Goal: Task Accomplishment & Management: Manage account settings

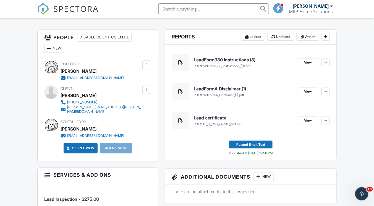
click at [174, 13] on input "text" at bounding box center [213, 8] width 110 height 11
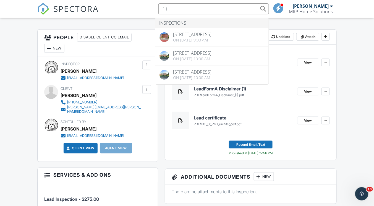
type input "1"
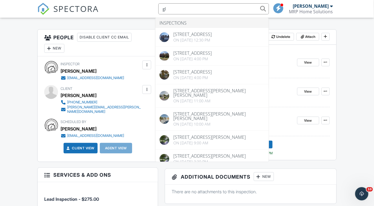
type input "g"
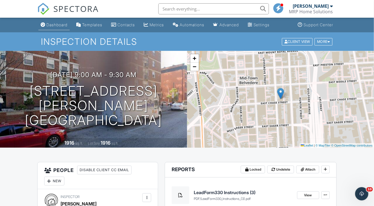
click at [56, 26] on div "Dashboard" at bounding box center [56, 24] width 21 height 5
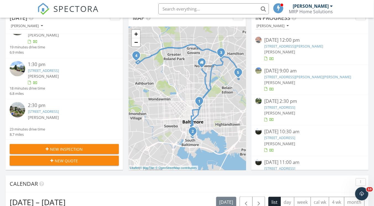
scroll to position [133, 0]
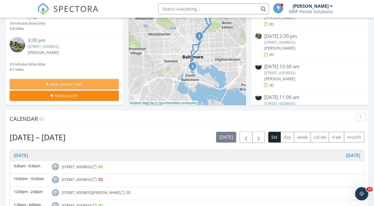
click at [54, 84] on span "New Inspection" at bounding box center [66, 84] width 33 height 6
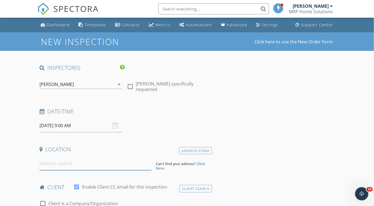
click at [49, 162] on input at bounding box center [95, 164] width 112 height 14
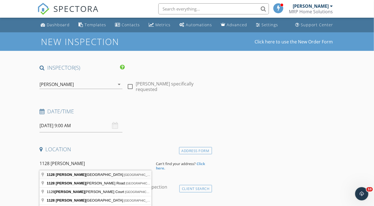
type input "1128 Gleneagle Road, Baltimore, MD, USA"
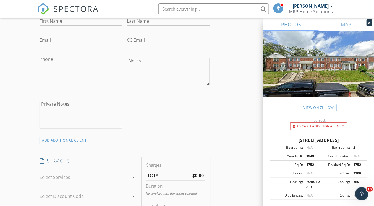
scroll to position [354, 0]
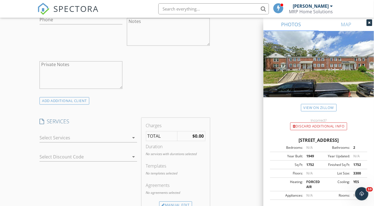
click at [133, 135] on icon "arrow_drop_down" at bounding box center [133, 137] width 7 height 7
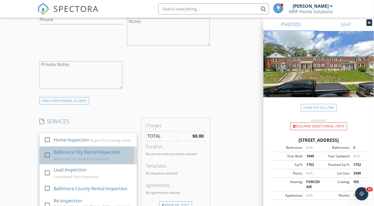
click at [107, 159] on div "Baltimore City Rental Inspection Baltimore City Landlord Inspection" at bounding box center [93, 155] width 79 height 18
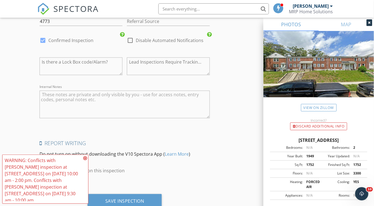
scroll to position [825, 0]
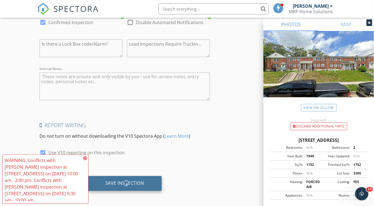
click at [126, 180] on div "Save Inspection" at bounding box center [124, 183] width 39 height 6
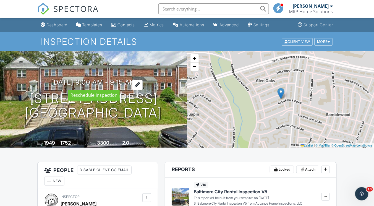
click at [143, 81] on div at bounding box center [137, 85] width 10 height 10
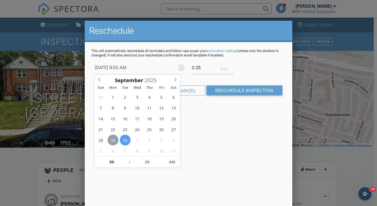
type input "[DATE] 9:00 AM"
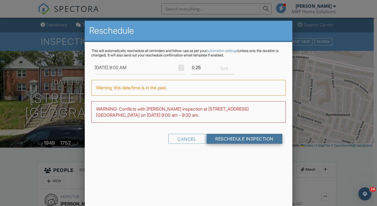
click at [235, 138] on input "Reschedule Inspection" at bounding box center [245, 139] width 76 height 10
click at [226, 137] on input "Reschedule Inspection" at bounding box center [245, 139] width 76 height 10
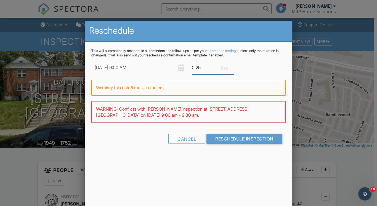
click at [202, 68] on input "0.25" at bounding box center [213, 68] width 42 height 14
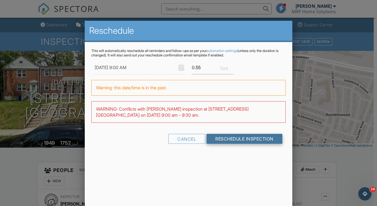
click at [239, 138] on div "This will automatically reschedule all reminders and follow-ups as per your aut…" at bounding box center [188, 101] width 207 height 118
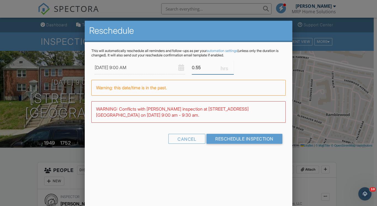
click at [204, 68] on input "0.55" at bounding box center [213, 68] width 42 height 14
type input "0.75"
click at [232, 65] on input "0.75" at bounding box center [213, 68] width 42 height 14
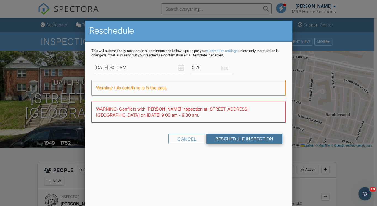
click at [234, 138] on input "Reschedule Inspection" at bounding box center [245, 139] width 76 height 10
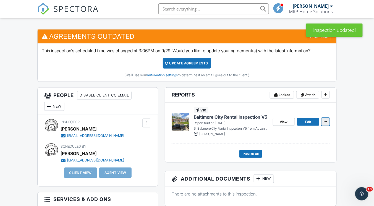
click at [326, 120] on icon at bounding box center [325, 122] width 3 height 4
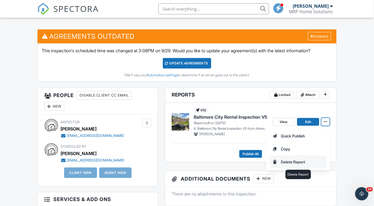
click at [297, 161] on input "Delete Report" at bounding box center [298, 162] width 56 height 12
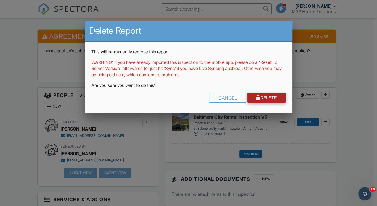
click at [268, 99] on link "Delete" at bounding box center [266, 98] width 38 height 10
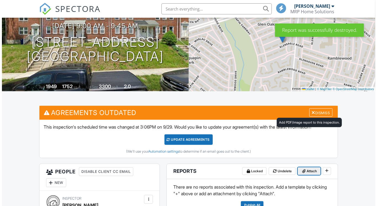
scroll to position [88, 0]
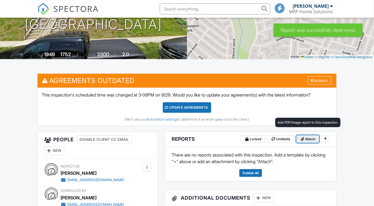
click at [305, 137] on span at bounding box center [303, 139] width 6 height 6
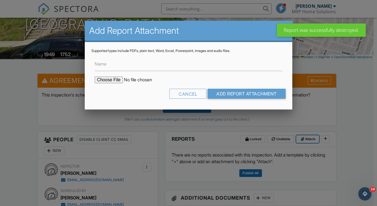
scroll to position [0, 0]
click at [102, 79] on input "file" at bounding box center [142, 80] width 94 height 7
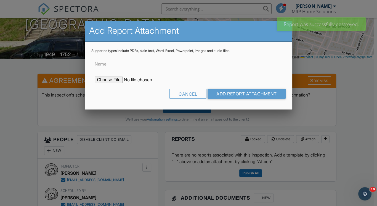
type input "C:\fakepath\1128 [PERSON_NAME] eagle.pdf"
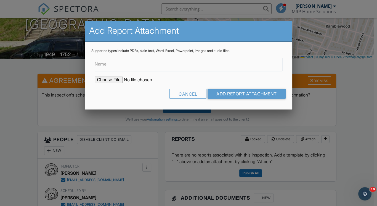
click at [170, 68] on input "Name" at bounding box center [189, 64] width 188 height 14
type input "Rental Inspection"
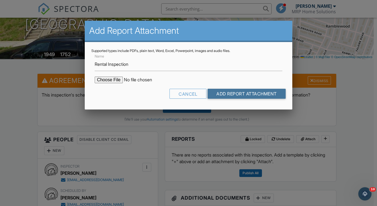
click at [223, 95] on input "Add Report Attachment" at bounding box center [247, 94] width 78 height 10
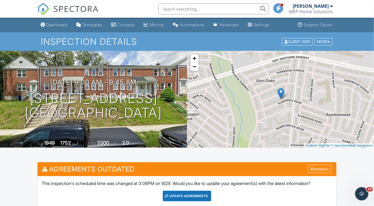
click at [185, 12] on input "text" at bounding box center [213, 8] width 110 height 11
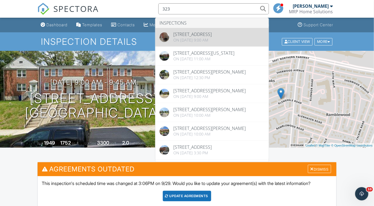
type input "323"
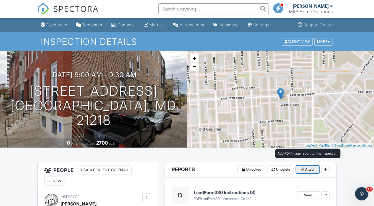
click at [309, 169] on span "Attach" at bounding box center [310, 170] width 10 height 6
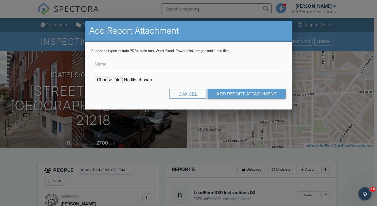
click at [102, 79] on input "file" at bounding box center [142, 80] width 94 height 7
type input "C:\fakepath\323 E 25th un2.pdf"
click at [128, 66] on input "Name" at bounding box center [189, 64] width 188 height 14
type input "Rental Inspection"
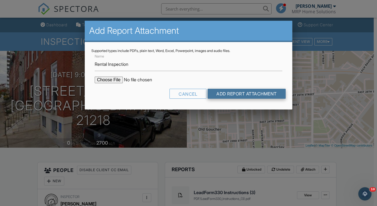
click at [238, 95] on input "Add Report Attachment" at bounding box center [247, 94] width 78 height 10
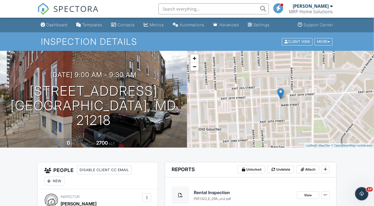
click at [168, 7] on input "text" at bounding box center [213, 8] width 110 height 11
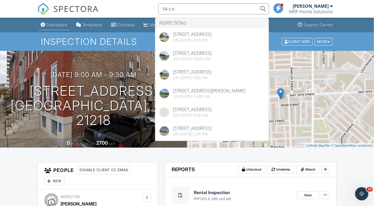
type input "54 s ri"
click at [54, 28] on link "Dashboard" at bounding box center [53, 25] width 31 height 10
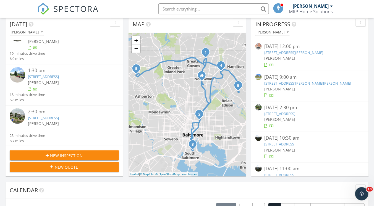
scroll to position [110, 0]
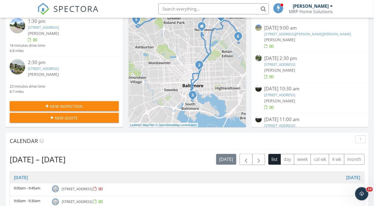
click at [63, 106] on span "New Inspection" at bounding box center [66, 106] width 33 height 6
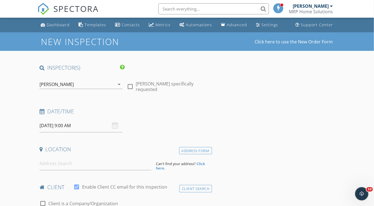
click at [48, 125] on input "09/30/2025 9:00 AM" at bounding box center [80, 126] width 83 height 14
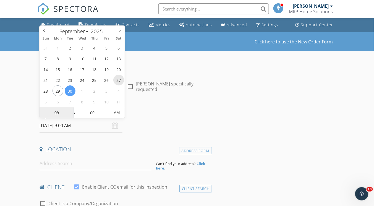
type input "09/27/2025 9:00 AM"
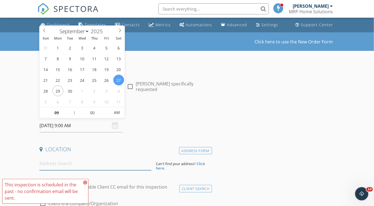
click at [72, 161] on input at bounding box center [95, 164] width 112 height 14
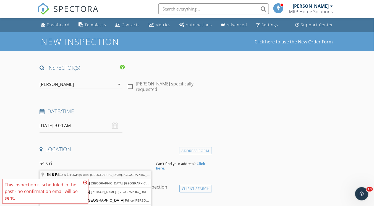
type input "54 S Ritters Ln, Owings Mills, MD, USA"
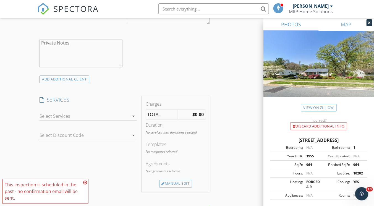
scroll to position [376, 0]
click at [135, 113] on icon "arrow_drop_down" at bounding box center [133, 115] width 7 height 7
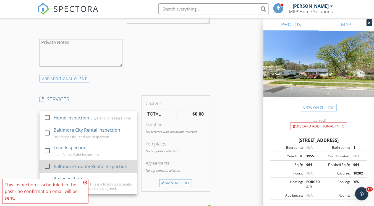
click at [93, 168] on div "Baltimore County Rental Inspection" at bounding box center [91, 166] width 74 height 7
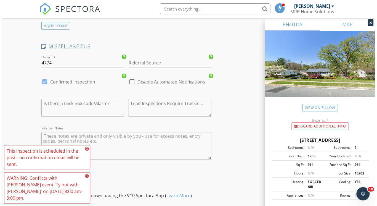
scroll to position [818, 0]
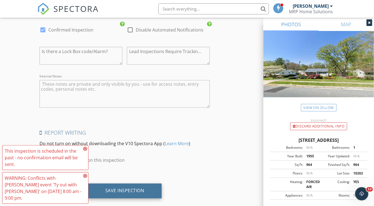
click at [134, 185] on div "Save Inspection" at bounding box center [125, 190] width 74 height 15
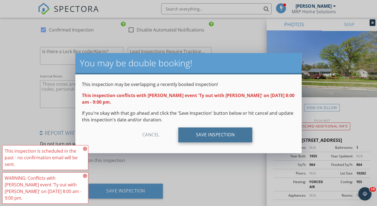
click at [187, 138] on div "Save Inspection" at bounding box center [215, 134] width 74 height 15
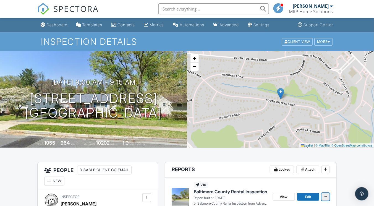
click at [327, 196] on span at bounding box center [326, 196] width 6 height 6
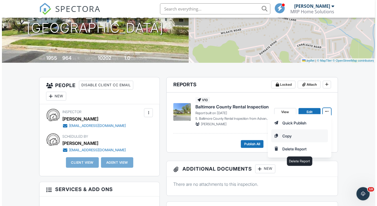
scroll to position [88, 0]
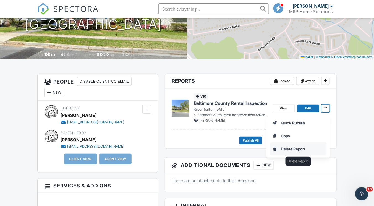
click at [288, 147] on input "Delete Report" at bounding box center [298, 149] width 56 height 12
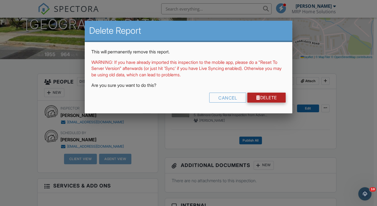
click at [271, 97] on link "Delete" at bounding box center [266, 98] width 38 height 10
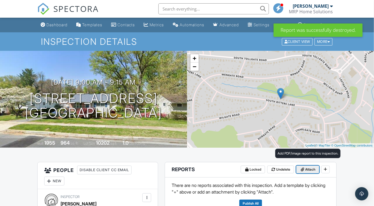
click at [306, 170] on span "Attach" at bounding box center [310, 170] width 10 height 6
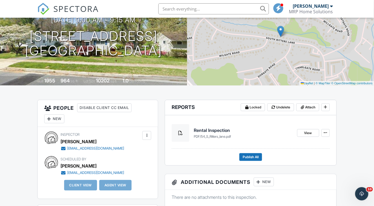
scroll to position [22, 0]
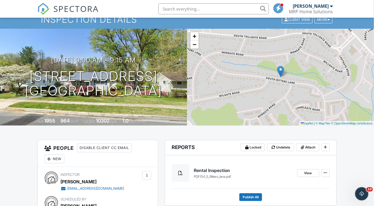
click at [196, 10] on input "text" at bounding box center [213, 8] width 110 height 11
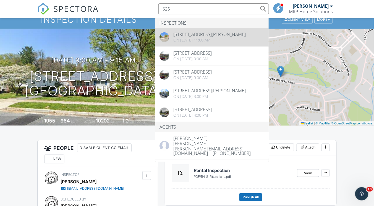
type input "625"
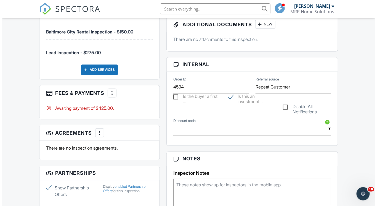
scroll to position [265, 0]
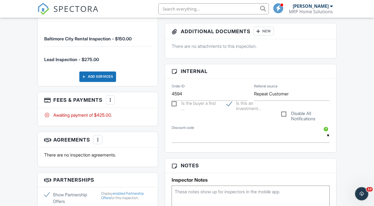
click at [112, 98] on div at bounding box center [110, 100] width 6 height 6
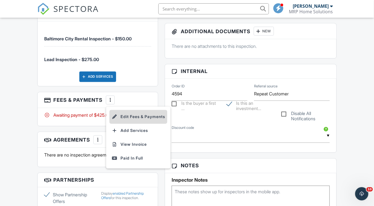
click at [135, 115] on li "Edit Fees & Payments" at bounding box center [138, 117] width 58 height 14
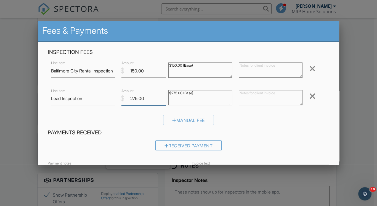
click at [132, 99] on input "275.00" at bounding box center [144, 99] width 45 height 14
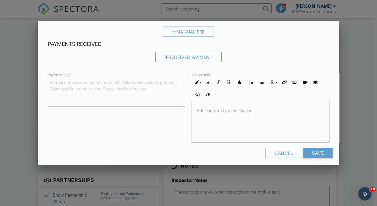
scroll to position [0, 0]
type input "375.00"
click at [317, 152] on input "Save" at bounding box center [318, 153] width 29 height 10
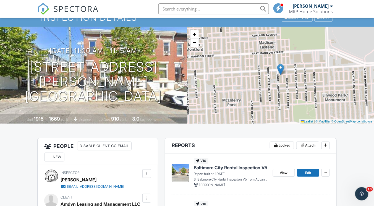
scroll to position [22, 0]
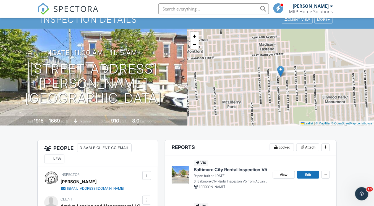
click at [179, 8] on input "text" at bounding box center [213, 8] width 110 height 11
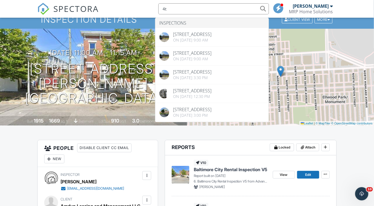
type input "4"
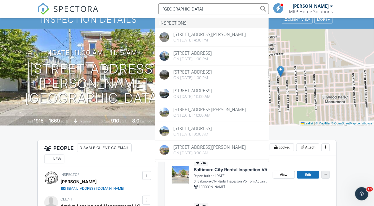
type input "[GEOGRAPHIC_DATA]"
click at [328, 173] on span at bounding box center [326, 174] width 6 height 6
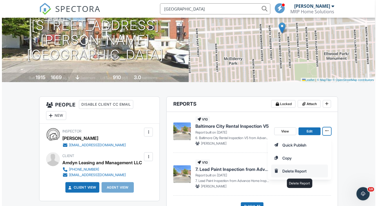
scroll to position [66, 0]
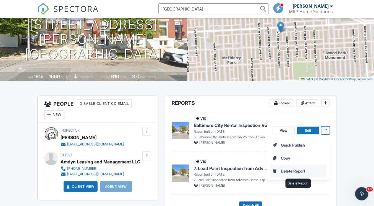
click at [297, 169] on input "Delete Report" at bounding box center [298, 171] width 56 height 12
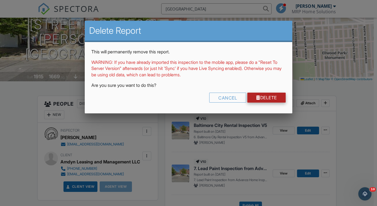
click at [260, 96] on link "Delete" at bounding box center [266, 98] width 38 height 10
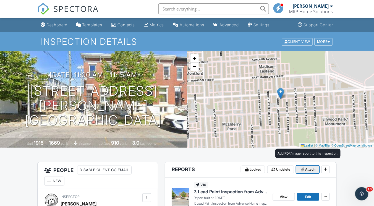
click at [309, 172] on span "Attach" at bounding box center [310, 170] width 10 height 6
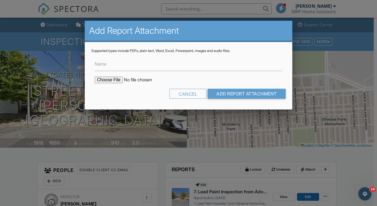
click at [117, 80] on input "file" at bounding box center [142, 80] width 94 height 7
type input "C:\fakepath\625 Linwood Ave.pdf"
click at [162, 68] on input "Name" at bounding box center [189, 64] width 188 height 14
type input "Rental Inspection"
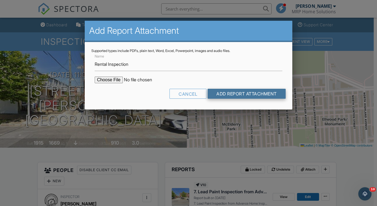
click at [213, 92] on input "Add Report Attachment" at bounding box center [247, 94] width 78 height 10
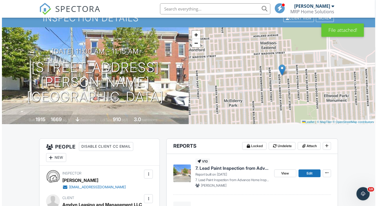
scroll to position [66, 0]
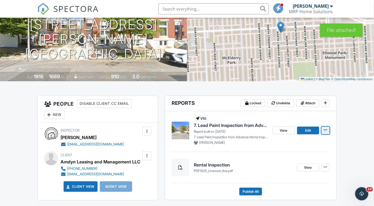
click at [325, 130] on icon at bounding box center [325, 130] width 3 height 4
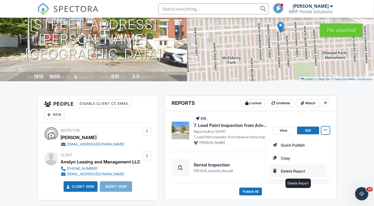
click at [298, 167] on input "Delete Report" at bounding box center [298, 171] width 56 height 12
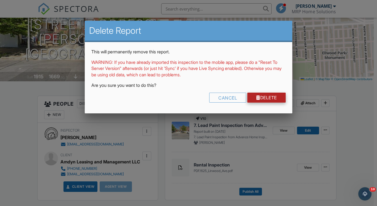
click at [269, 99] on link "Delete" at bounding box center [266, 98] width 38 height 10
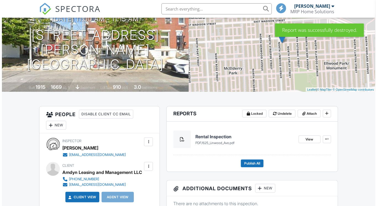
scroll to position [66, 0]
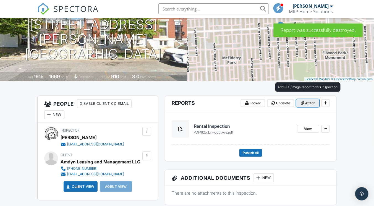
click at [304, 104] on span at bounding box center [303, 103] width 6 height 6
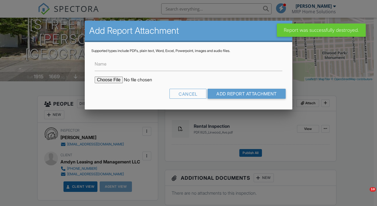
click at [111, 81] on input "file" at bounding box center [142, 80] width 94 height 7
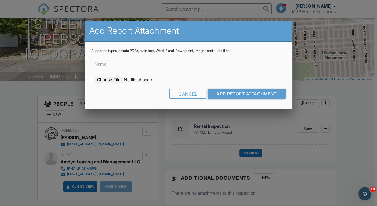
type input "C:\fakepath\625 [PERSON_NAME] cert.pdf"
click at [161, 71] on form "Name Cancel Add Report Attachment" at bounding box center [188, 78] width 194 height 50
click at [152, 60] on input "Name" at bounding box center [189, 64] width 188 height 14
type input "Lead certificate"
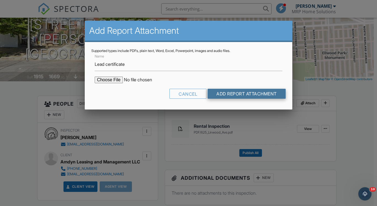
click at [239, 94] on input "Add Report Attachment" at bounding box center [247, 94] width 78 height 10
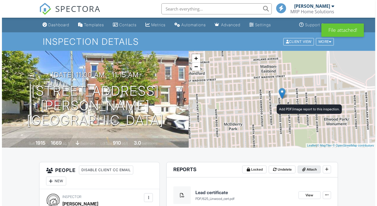
scroll to position [44, 0]
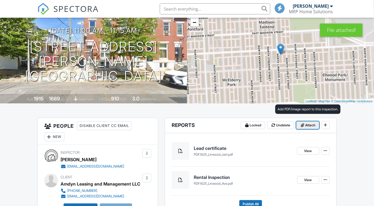
click at [309, 125] on span "Attach" at bounding box center [310, 125] width 10 height 6
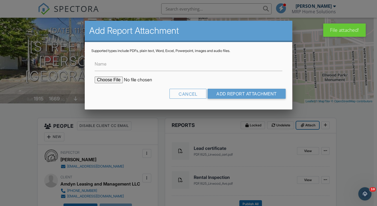
scroll to position [0, 0]
click at [110, 79] on input "file" at bounding box center [142, 80] width 94 height 7
type input "C:\fakepath\LeadFormA_Disclaimer (1).pdf"
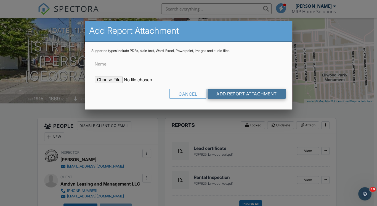
click at [221, 95] on input "Add Report Attachment" at bounding box center [247, 94] width 78 height 10
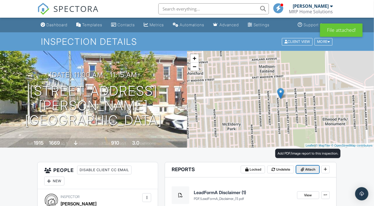
click at [307, 168] on span "Attach" at bounding box center [310, 170] width 10 height 6
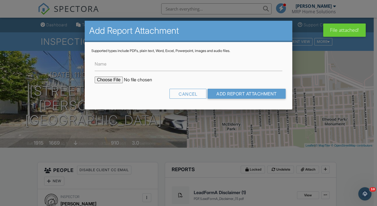
click at [104, 81] on input "file" at bounding box center [142, 80] width 94 height 7
type input "C:\fakepath\LeadForm330_Instructions (3).pdf"
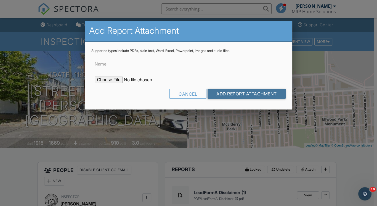
click at [225, 90] on input "Add Report Attachment" at bounding box center [247, 94] width 78 height 10
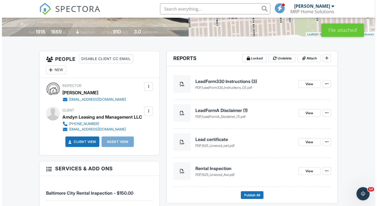
scroll to position [155, 0]
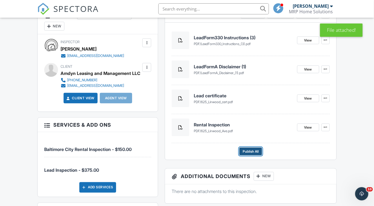
click at [254, 150] on span "Publish All" at bounding box center [251, 152] width 16 height 6
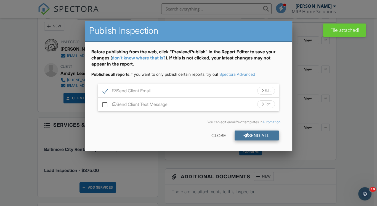
click at [257, 133] on div "Send All" at bounding box center [257, 135] width 44 height 10
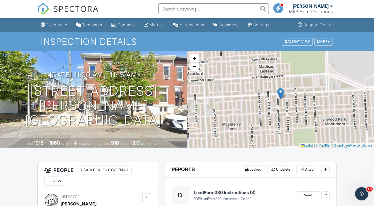
click at [309, 7] on div "[PERSON_NAME]" at bounding box center [311, 6] width 36 height 6
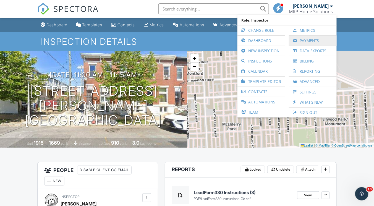
click at [307, 39] on link "Payments" at bounding box center [312, 41] width 42 height 10
